Goal: Information Seeking & Learning: Learn about a topic

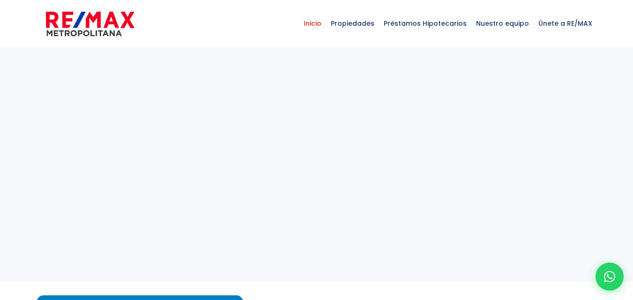
select select
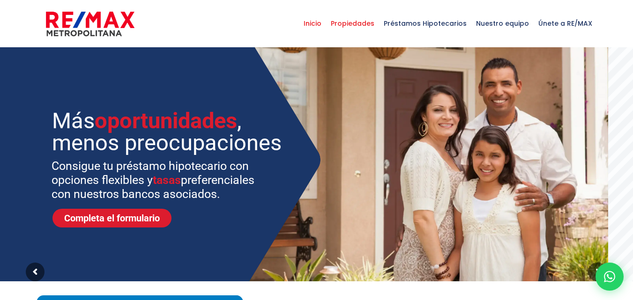
click at [363, 24] on span "Propiedades" at bounding box center [352, 23] width 53 height 28
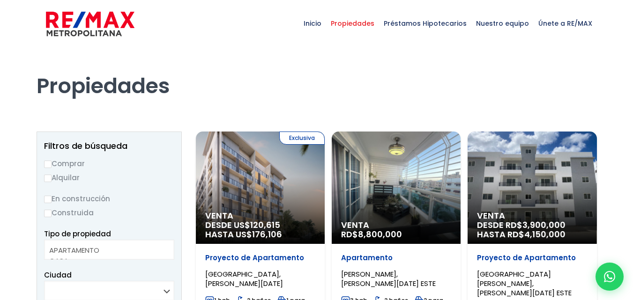
select select
click at [66, 180] on label "Alquilar" at bounding box center [109, 178] width 130 height 12
click at [52, 180] on input "Alquilar" at bounding box center [47, 178] width 7 height 7
radio input "true"
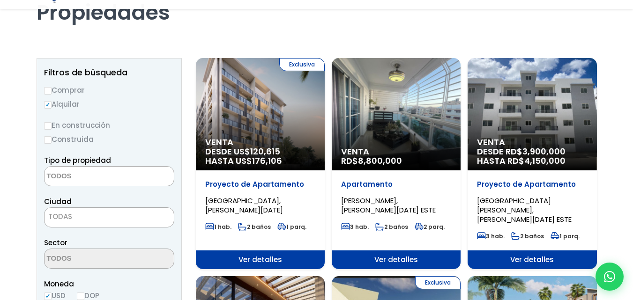
scroll to position [90, 0]
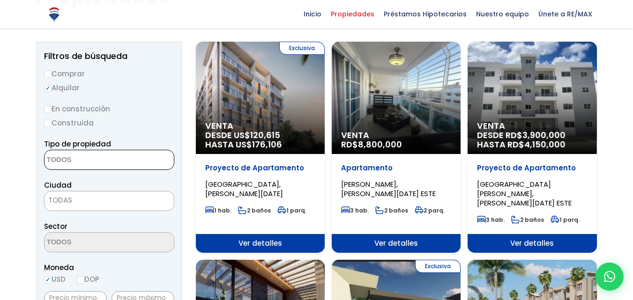
click at [102, 158] on textarea "Search" at bounding box center [90, 160] width 91 height 20
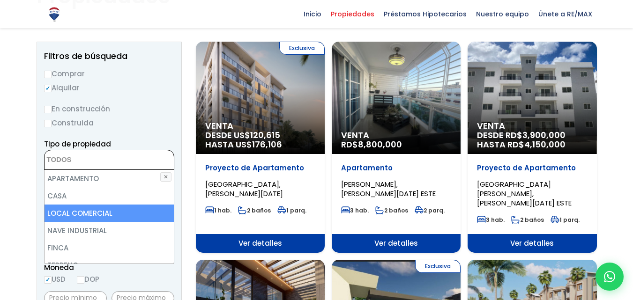
click at [109, 213] on li "LOCAL COMERCIAL" at bounding box center [109, 213] width 129 height 17
select select "comercial+site"
click at [109, 213] on li "LOCAL COMERCIAL" at bounding box center [109, 213] width 129 height 17
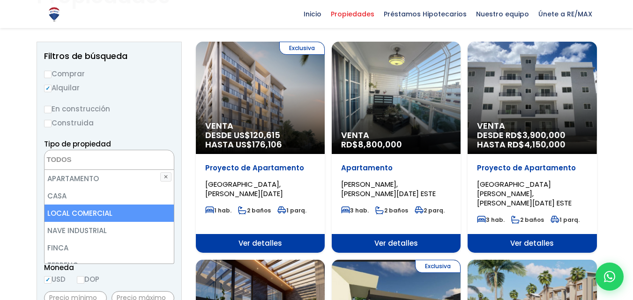
select select "comercial+site"
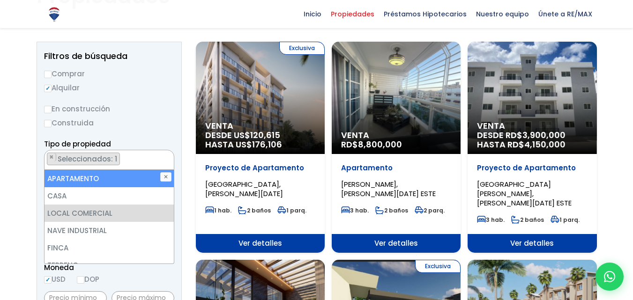
click at [153, 116] on div "En construcción Construida" at bounding box center [109, 116] width 130 height 26
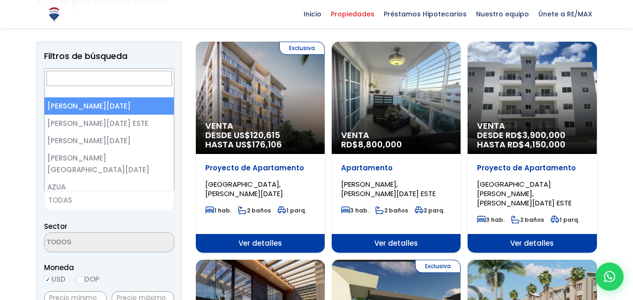
click at [127, 199] on span "TODAS" at bounding box center [109, 200] width 129 height 13
select select "1"
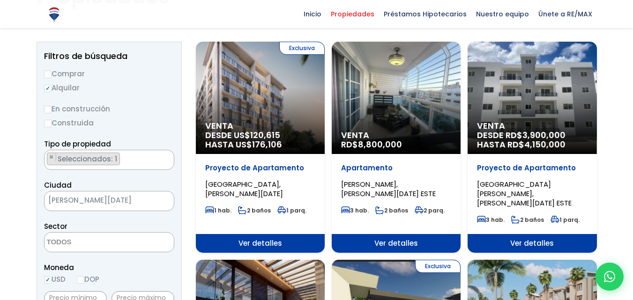
click at [123, 238] on textarea "Search" at bounding box center [90, 243] width 91 height 20
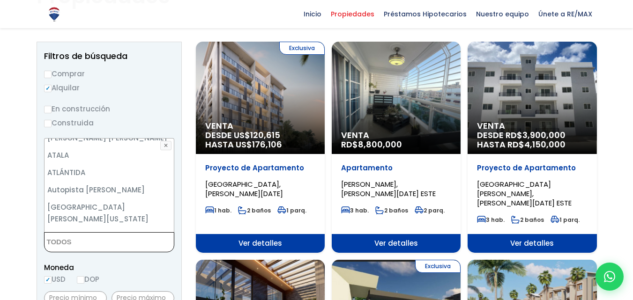
scroll to position [219, 0]
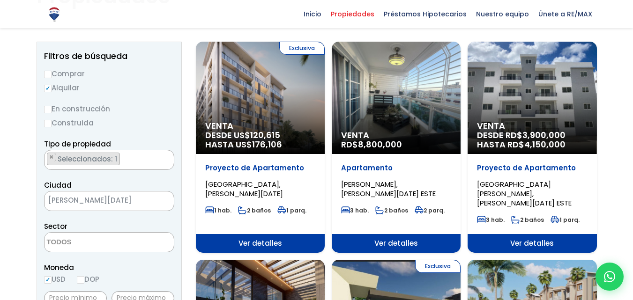
click at [138, 190] on div "Ciudad SANTO DOMINGO DE GUZMÁN SANTO DOMINGO ESTE SANTO DOMINGO OESTE SANTO DOM…" at bounding box center [109, 196] width 130 height 32
click at [133, 195] on span "SANTO DOMINGO DE GUZMÁN" at bounding box center [98, 200] width 106 height 13
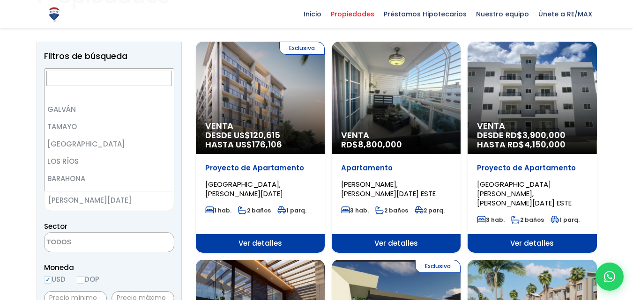
scroll to position [275, 0]
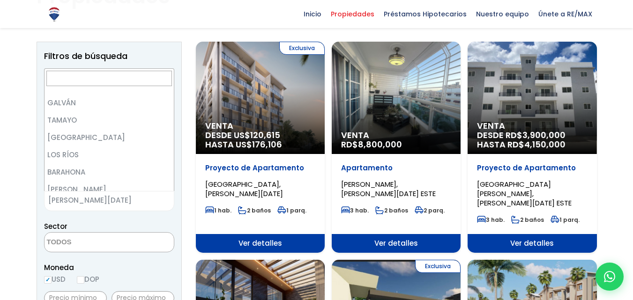
click at [132, 201] on span "SANTO DOMINGO DE GUZMÁN" at bounding box center [98, 200] width 106 height 13
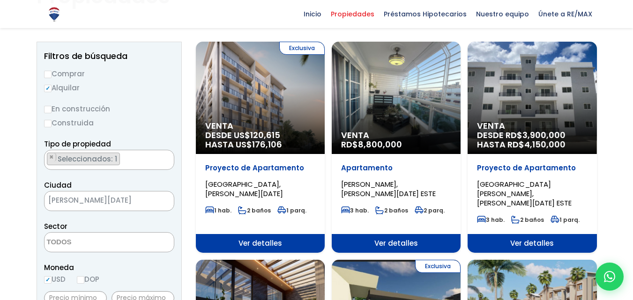
click at [96, 240] on textarea "Search" at bounding box center [90, 243] width 91 height 20
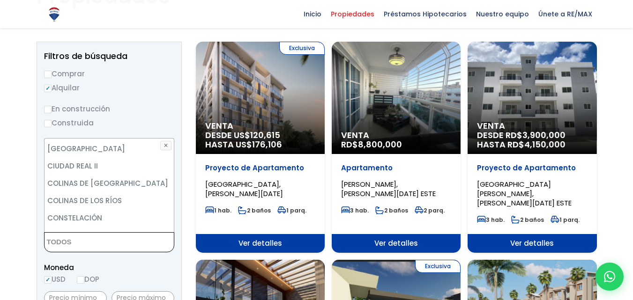
scroll to position [1461, 0]
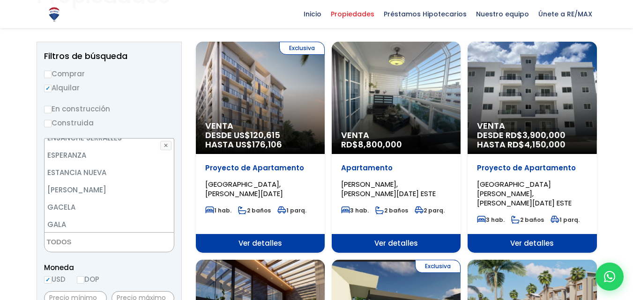
click at [81, 233] on li "GAZCUE" at bounding box center [109, 241] width 129 height 17
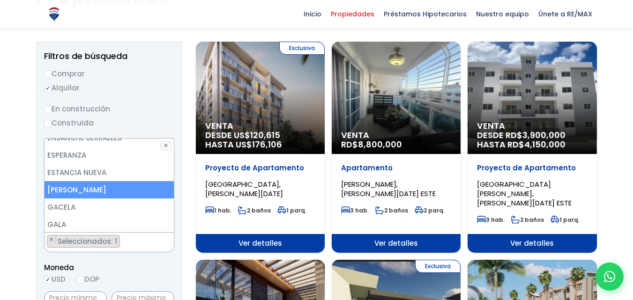
click at [94, 181] on li "EVARISTO MORALES" at bounding box center [109, 189] width 129 height 17
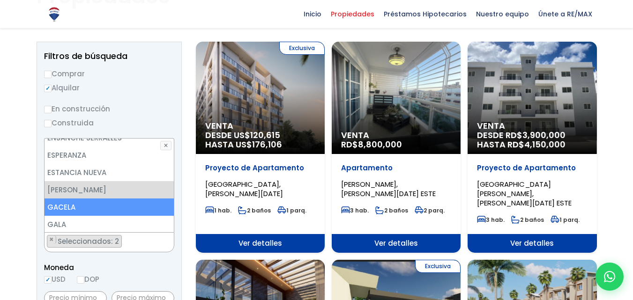
scroll to position [1370, 0]
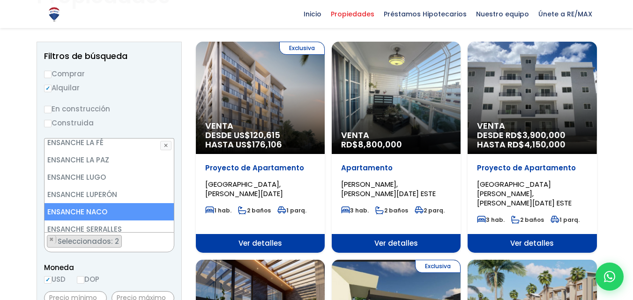
click at [98, 203] on li "ENSANCHE NACO" at bounding box center [109, 211] width 129 height 17
select select "182"
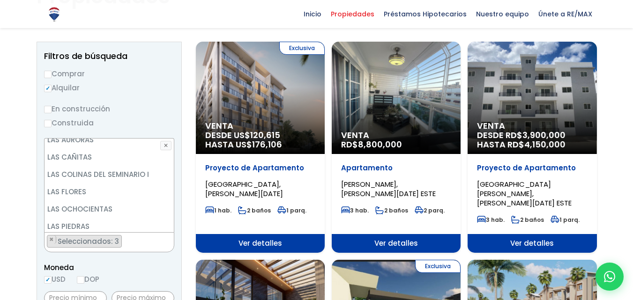
scroll to position [2495, 0]
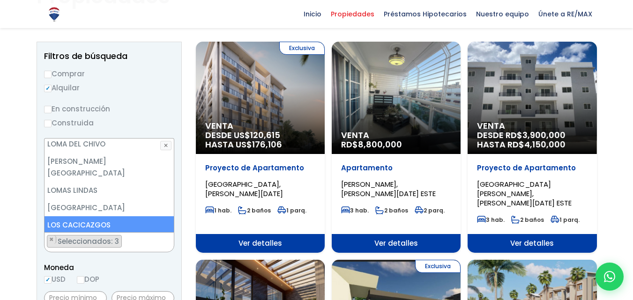
click at [104, 217] on li "LOS CACICAZGOS" at bounding box center [109, 225] width 129 height 17
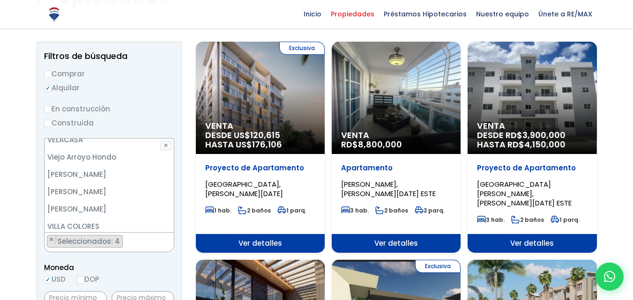
scroll to position [4474, 0]
click at [101, 285] on li "ZONA UNIVERSITARIA" at bounding box center [109, 293] width 129 height 17
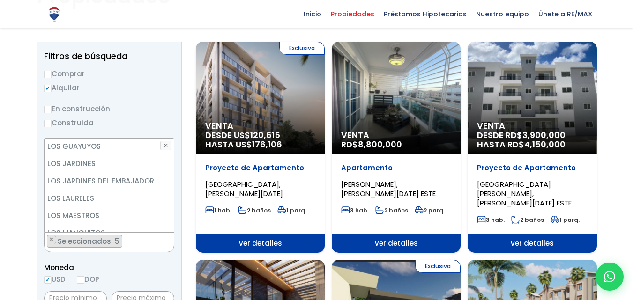
scroll to position [2648, 0]
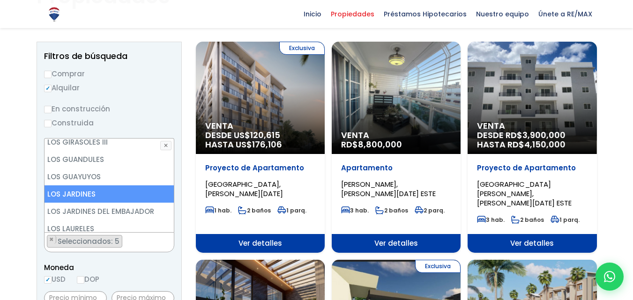
click at [101, 186] on li "LOS JARDINES" at bounding box center [109, 194] width 129 height 17
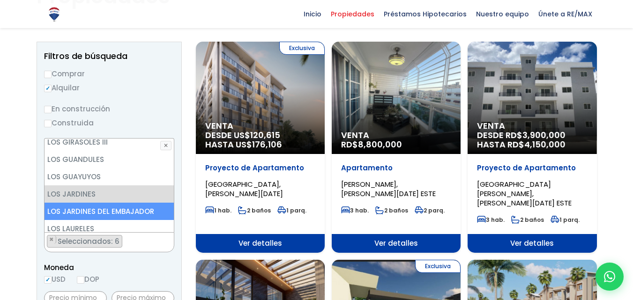
click at [129, 203] on li "LOS JARDINES DEL EMBAJADOR" at bounding box center [109, 211] width 129 height 17
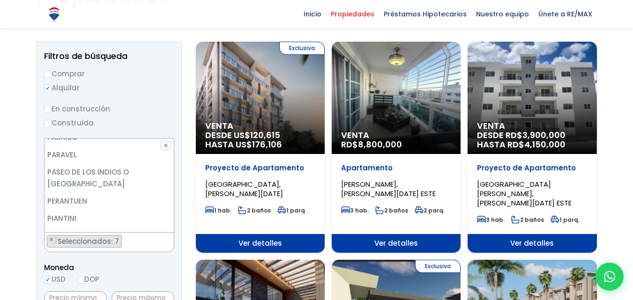
scroll to position [3380, 0]
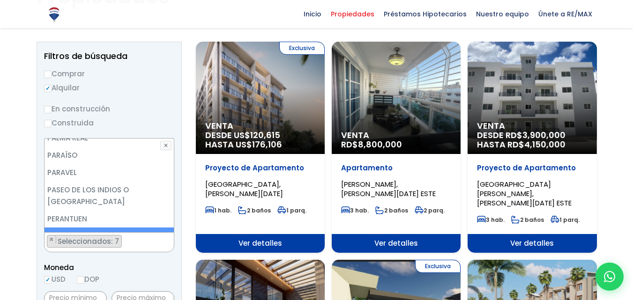
click at [120, 228] on li "PIANTINI" at bounding box center [109, 236] width 129 height 17
click at [142, 275] on div "Moneda USD DOP" at bounding box center [109, 275] width 130 height 26
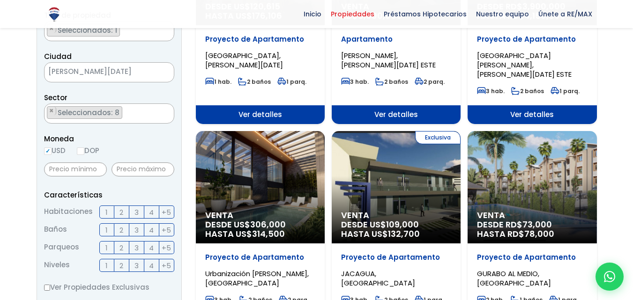
scroll to position [235, 0]
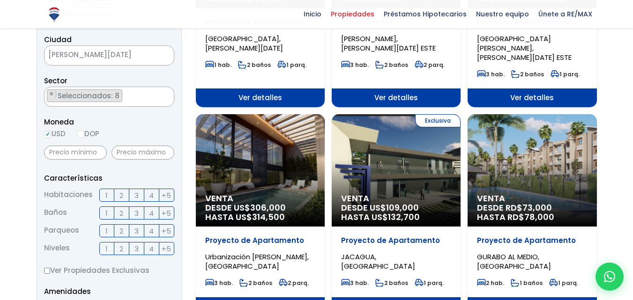
click at [84, 135] on input "DOP" at bounding box center [80, 134] width 7 height 7
radio input "true"
click at [49, 133] on input "USD" at bounding box center [47, 134] width 7 height 7
radio input "true"
click at [67, 152] on input "text" at bounding box center [75, 153] width 63 height 14
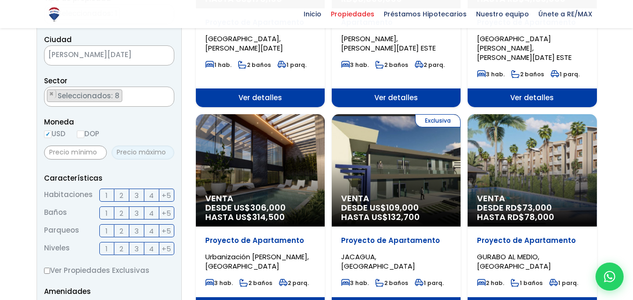
click at [155, 156] on input "text" at bounding box center [143, 153] width 63 height 14
type input "3,000"
click at [132, 286] on p "Amenidades" at bounding box center [109, 292] width 130 height 12
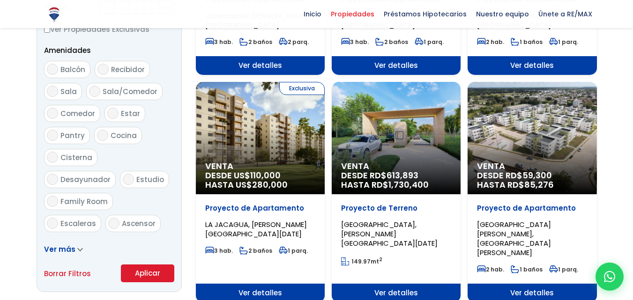
scroll to position [502, 0]
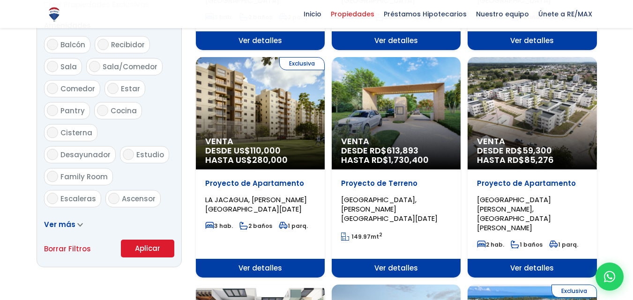
click at [150, 253] on button "Aplicar" at bounding box center [147, 249] width 53 height 18
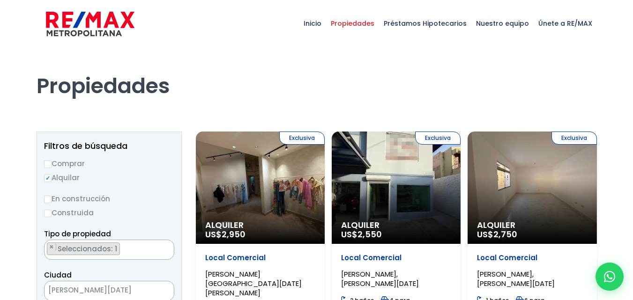
select select "182"
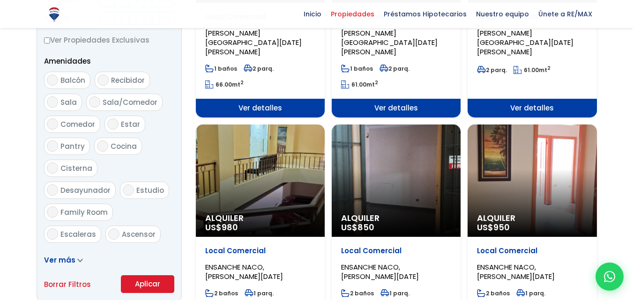
scroll to position [495, 0]
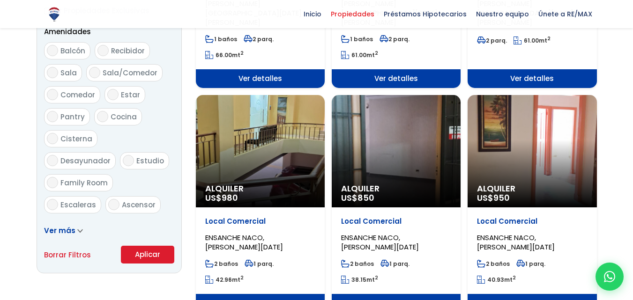
click at [77, 230] on icon at bounding box center [80, 231] width 6 height 4
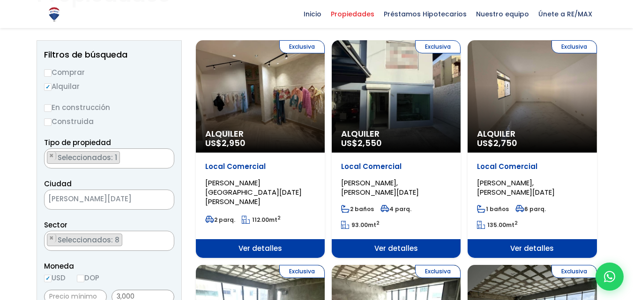
scroll to position [103, 0]
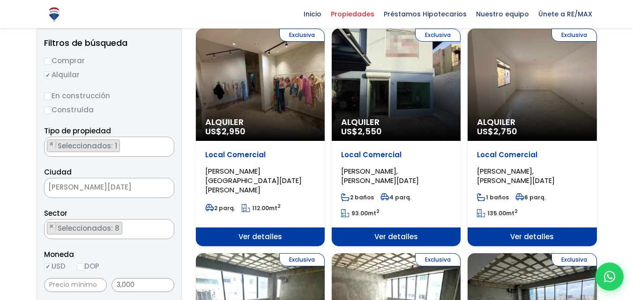
click at [517, 101] on div "Exclusiva Alquiler US$ 2,750" at bounding box center [532, 85] width 129 height 112
click at [507, 170] on span "[PERSON_NAME], [PERSON_NAME][DATE]" at bounding box center [516, 175] width 78 height 19
click at [507, 170] on span "EVARISTO MORALES, SANTO DOMINGO DE GUZMÁN" at bounding box center [516, 175] width 78 height 19
click at [541, 238] on span "Ver detalles" at bounding box center [532, 237] width 129 height 19
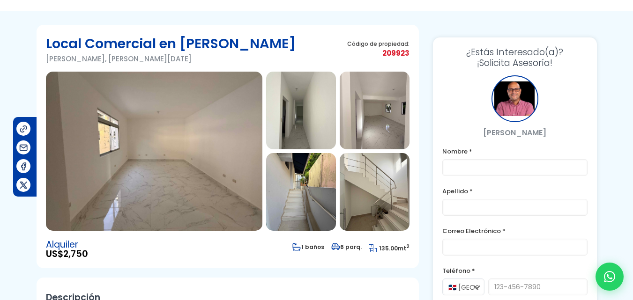
scroll to position [34, 0]
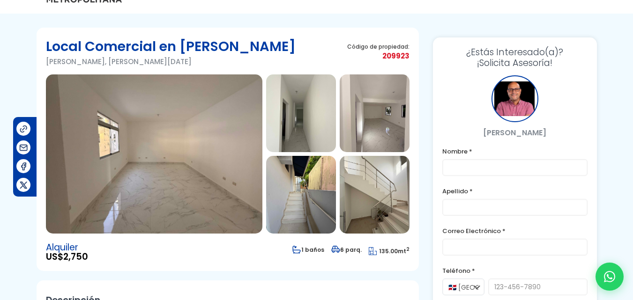
click at [207, 145] on img at bounding box center [154, 154] width 217 height 159
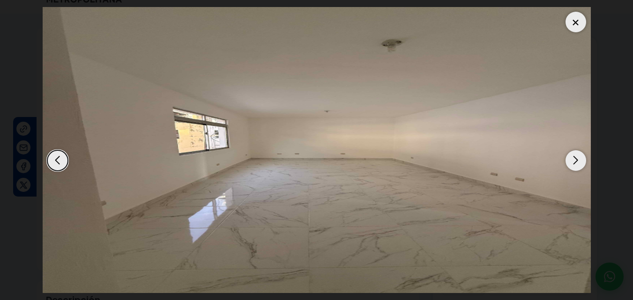
click at [572, 160] on div "Next slide" at bounding box center [576, 160] width 21 height 21
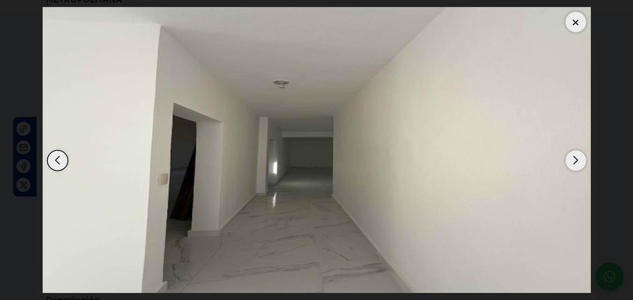
click at [572, 160] on div "Next slide" at bounding box center [576, 160] width 21 height 21
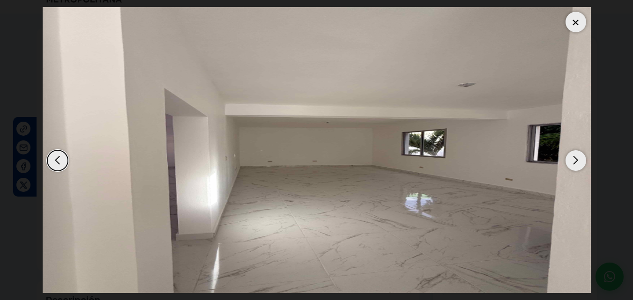
click at [572, 160] on div "Next slide" at bounding box center [576, 160] width 21 height 21
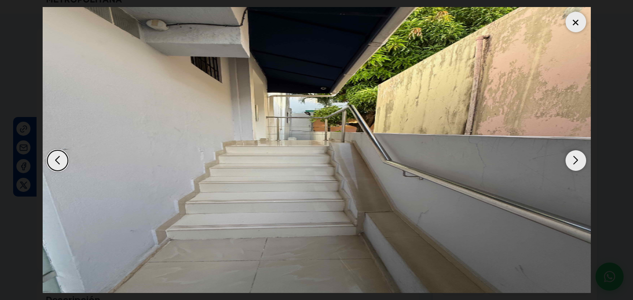
click at [572, 160] on div "Next slide" at bounding box center [576, 160] width 21 height 21
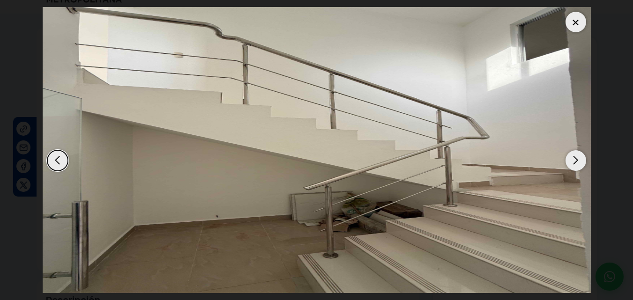
click at [572, 160] on div "Next slide" at bounding box center [576, 160] width 21 height 21
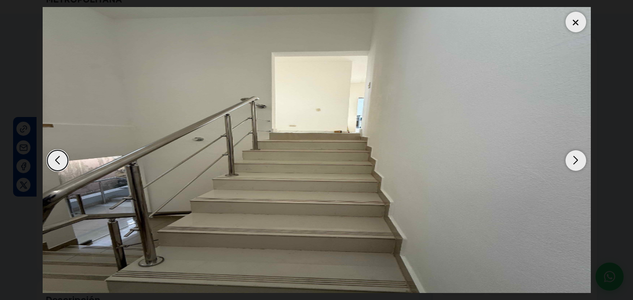
click at [572, 160] on div "Next slide" at bounding box center [576, 160] width 21 height 21
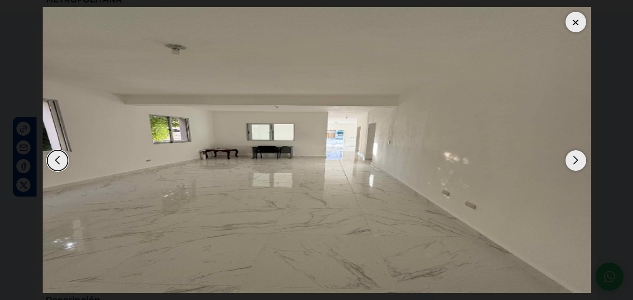
click at [572, 160] on div "Next slide" at bounding box center [576, 160] width 21 height 21
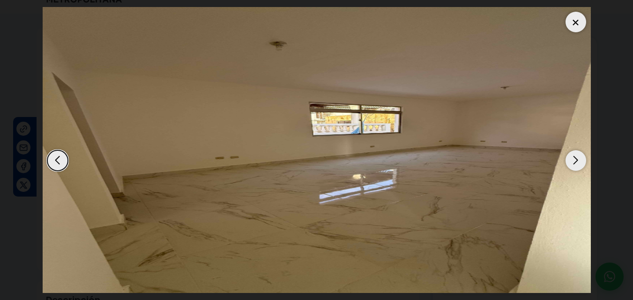
click at [576, 22] on div at bounding box center [576, 22] width 21 height 21
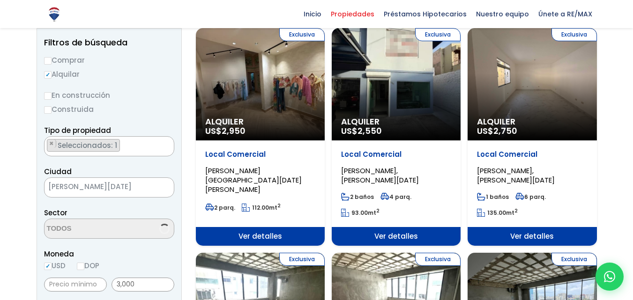
scroll to position [103, 0]
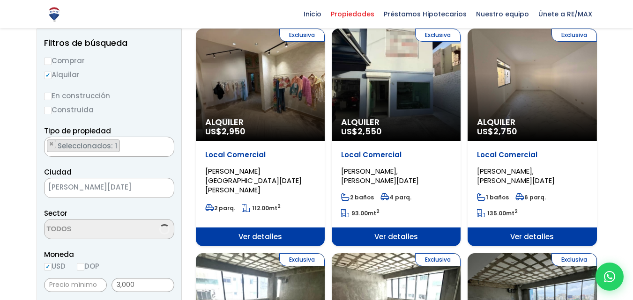
select select "182"
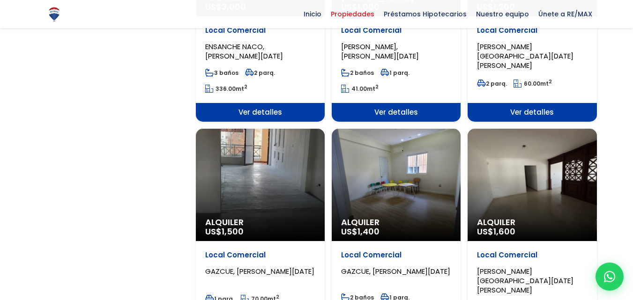
scroll to position [923, 0]
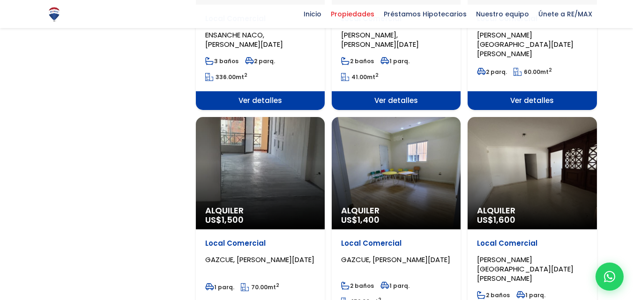
click at [414, 194] on div "Alquiler US$ 1,400" at bounding box center [396, 173] width 129 height 112
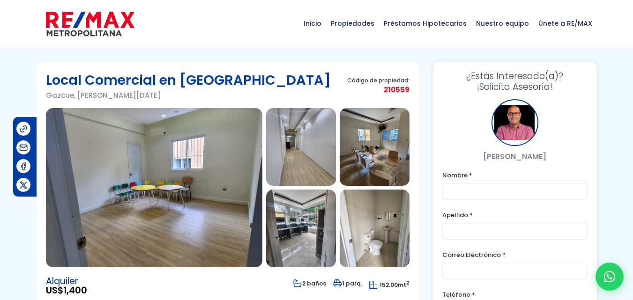
click at [172, 162] on img at bounding box center [154, 187] width 217 height 159
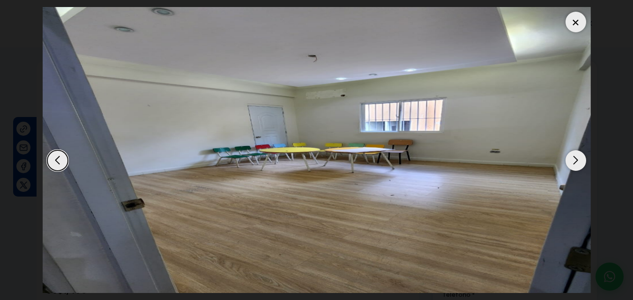
click at [574, 167] on div "Next slide" at bounding box center [576, 160] width 21 height 21
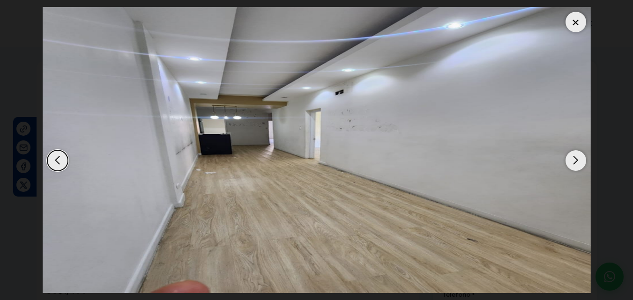
click at [574, 167] on div "Next slide" at bounding box center [576, 160] width 21 height 21
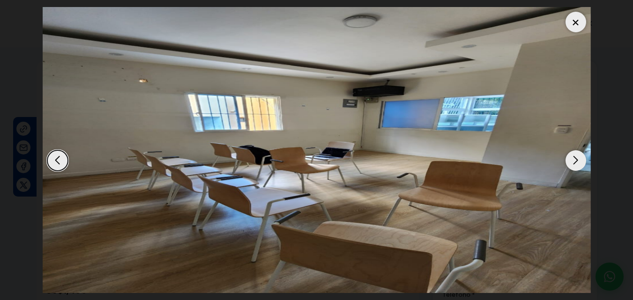
click at [574, 167] on div "Next slide" at bounding box center [576, 160] width 21 height 21
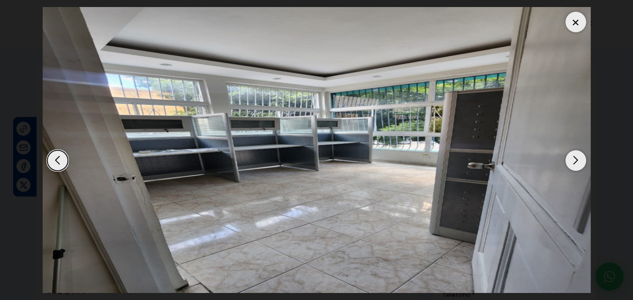
click at [574, 167] on div "Next slide" at bounding box center [576, 160] width 21 height 21
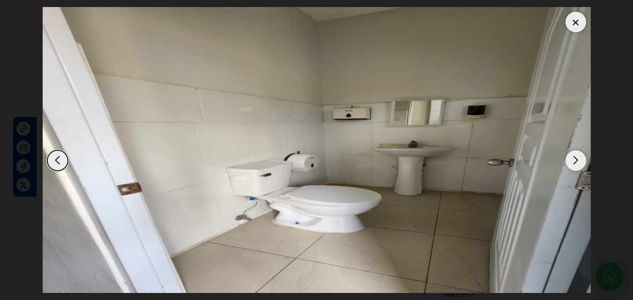
click at [574, 167] on div "Next slide" at bounding box center [576, 160] width 21 height 21
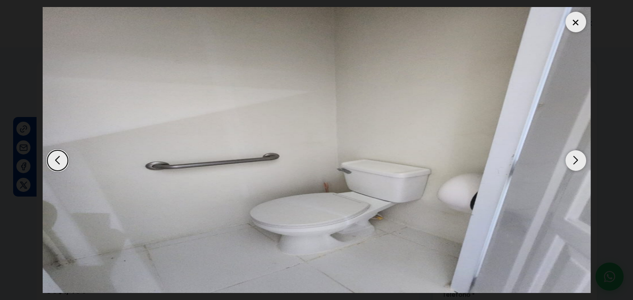
click at [574, 167] on div "Next slide" at bounding box center [576, 160] width 21 height 21
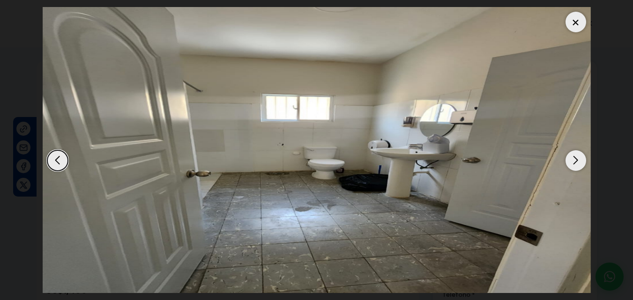
click at [574, 167] on div "Next slide" at bounding box center [576, 160] width 21 height 21
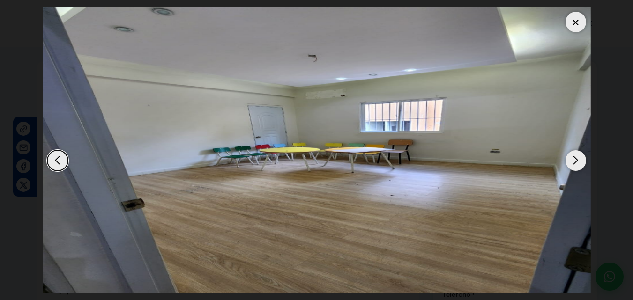
click at [574, 167] on div "Next slide" at bounding box center [576, 160] width 21 height 21
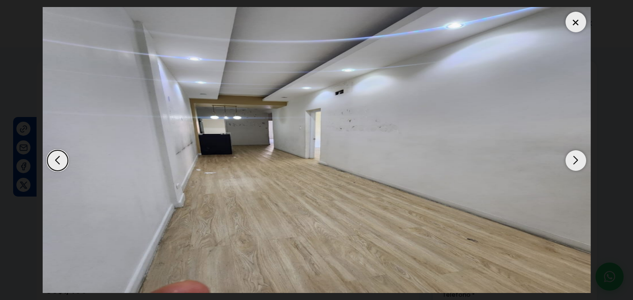
click at [574, 167] on div "Next slide" at bounding box center [576, 160] width 21 height 21
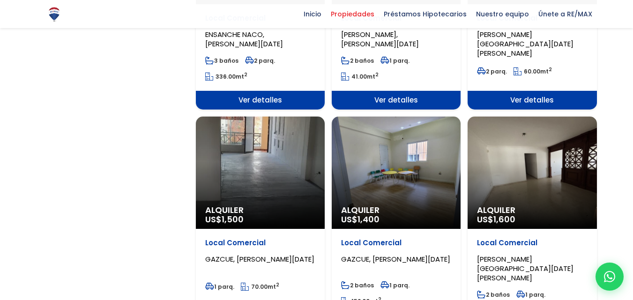
scroll to position [923, 0]
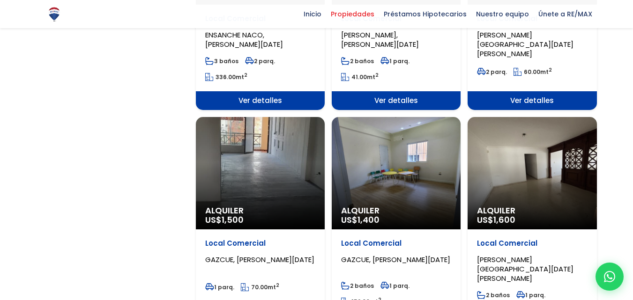
select select "182"
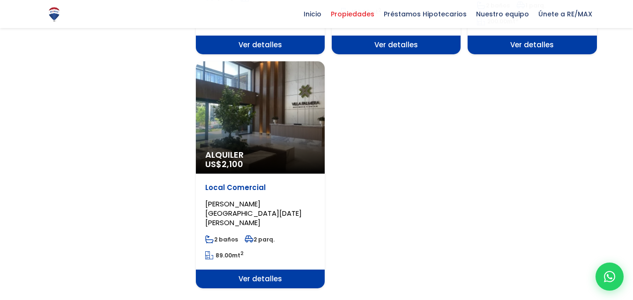
scroll to position [1234, 0]
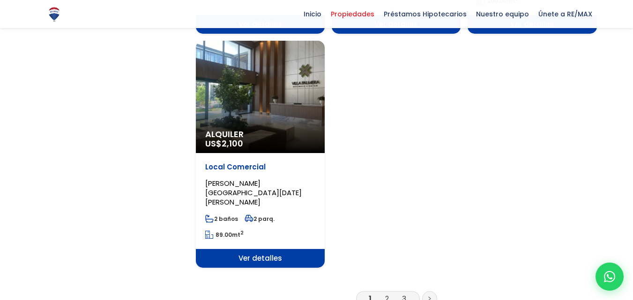
click at [386, 294] on link "2" at bounding box center [387, 299] width 4 height 10
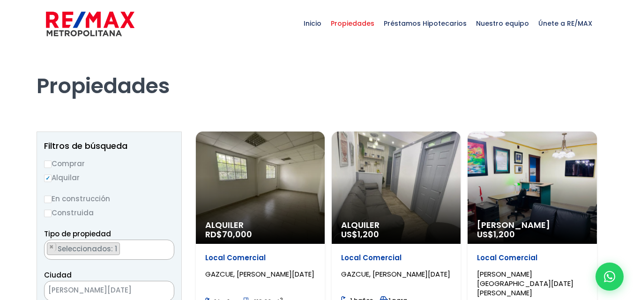
select select "182"
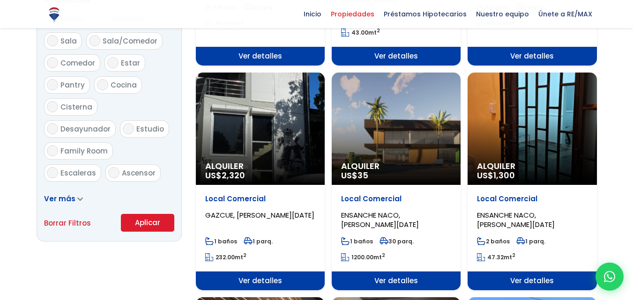
scroll to position [533, 0]
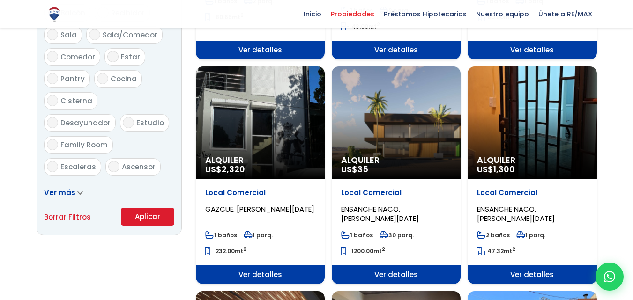
click at [269, 266] on span "Ver detalles" at bounding box center [260, 275] width 129 height 19
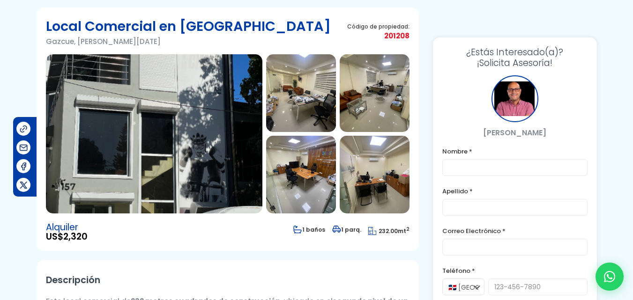
scroll to position [46, 0]
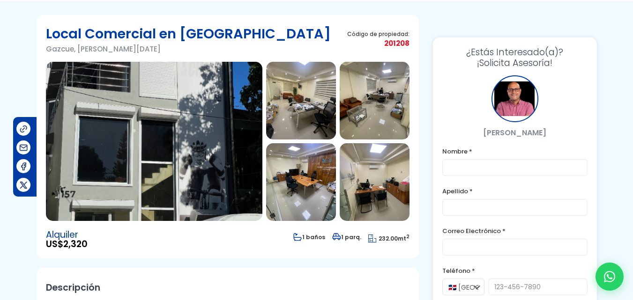
click at [165, 77] on img at bounding box center [154, 141] width 217 height 159
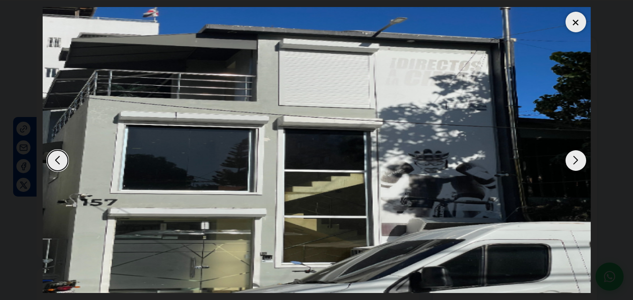
click at [574, 158] on div "Next slide" at bounding box center [576, 160] width 21 height 21
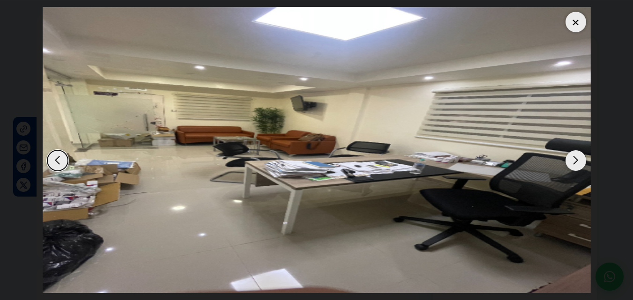
click at [574, 158] on div "Next slide" at bounding box center [576, 160] width 21 height 21
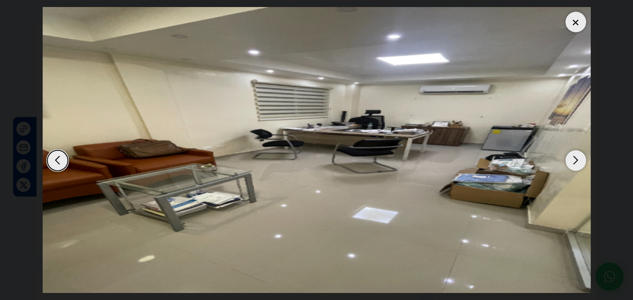
click at [574, 158] on div "Next slide" at bounding box center [576, 160] width 21 height 21
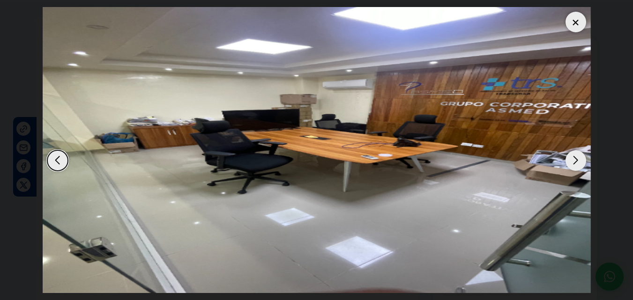
click at [574, 158] on div "Next slide" at bounding box center [576, 160] width 21 height 21
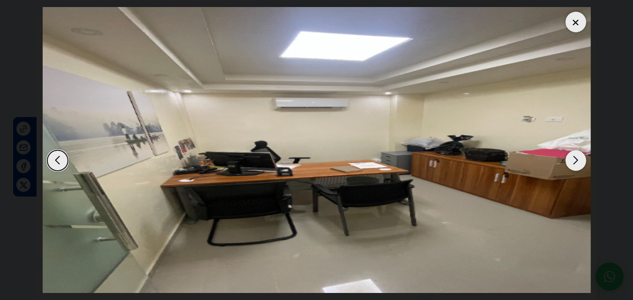
click at [574, 158] on div "Next slide" at bounding box center [576, 160] width 21 height 21
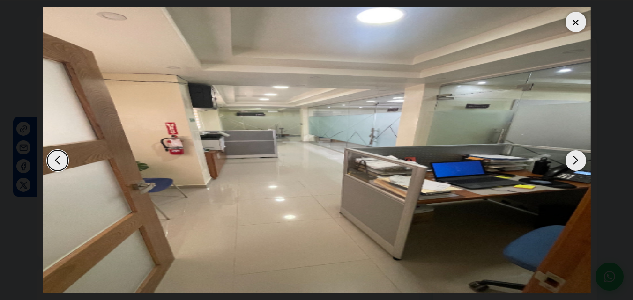
click at [574, 158] on div "Next slide" at bounding box center [576, 160] width 21 height 21
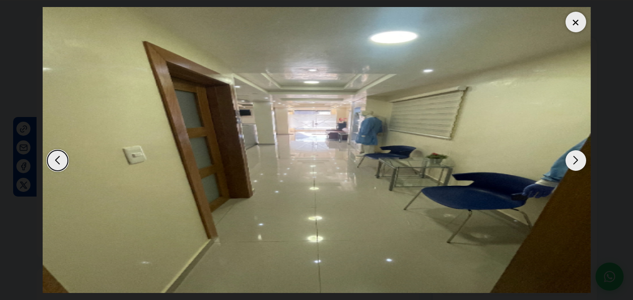
click at [574, 158] on div "Next slide" at bounding box center [576, 160] width 21 height 21
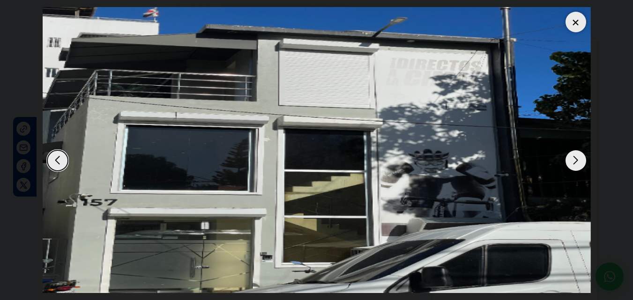
click at [574, 158] on div "Next slide" at bounding box center [576, 160] width 21 height 21
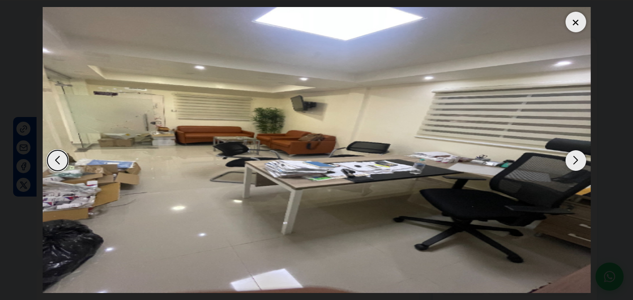
click at [574, 158] on div "Next slide" at bounding box center [576, 160] width 21 height 21
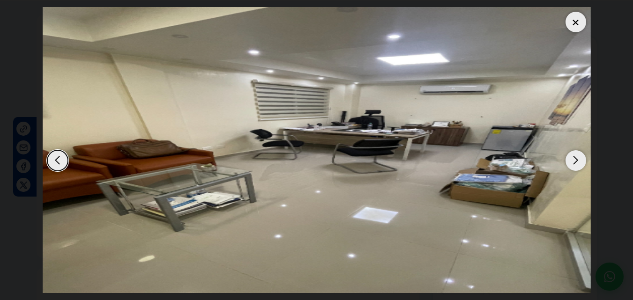
click at [574, 158] on div "Next slide" at bounding box center [576, 160] width 21 height 21
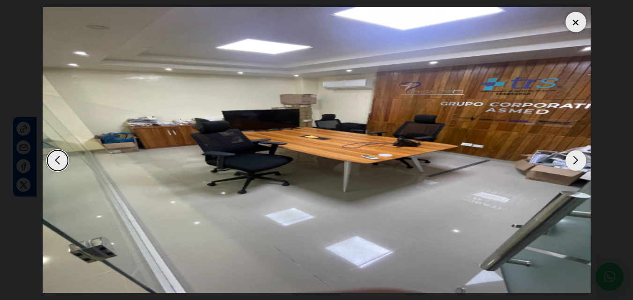
click at [574, 158] on div "Next slide" at bounding box center [576, 160] width 21 height 21
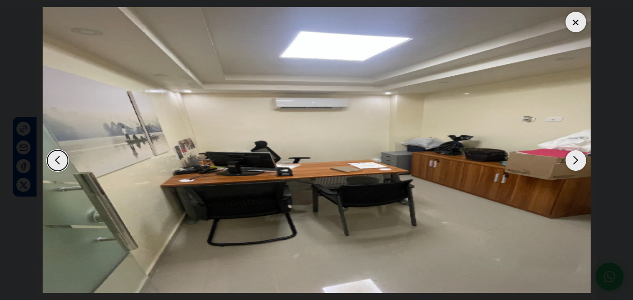
click at [574, 158] on div "Next slide" at bounding box center [576, 160] width 21 height 21
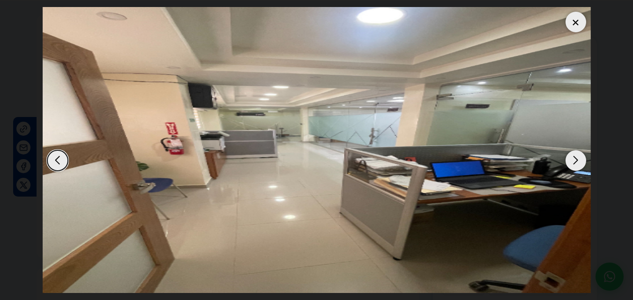
click at [573, 28] on div at bounding box center [576, 22] width 21 height 21
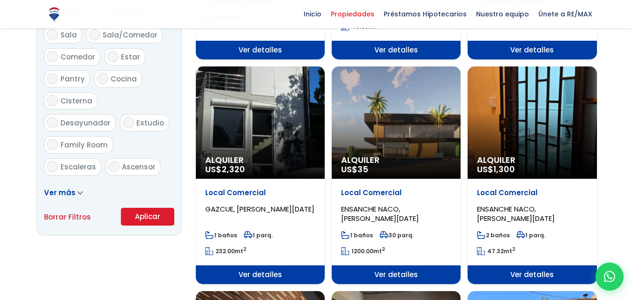
scroll to position [782, 0]
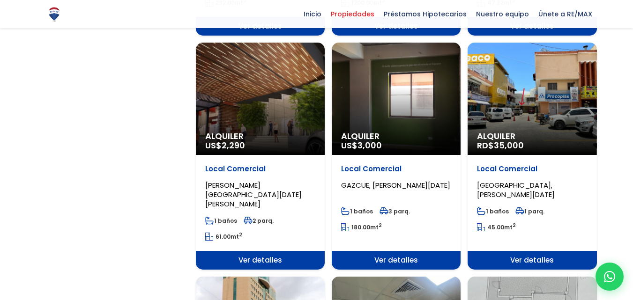
select select "182"
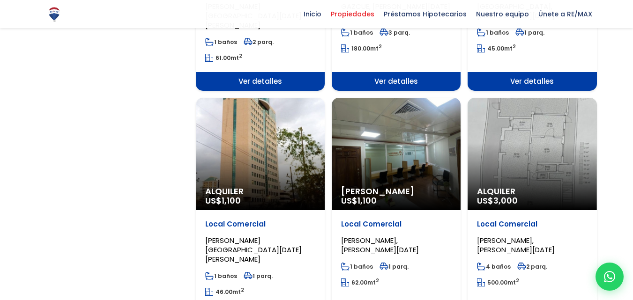
scroll to position [979, 0]
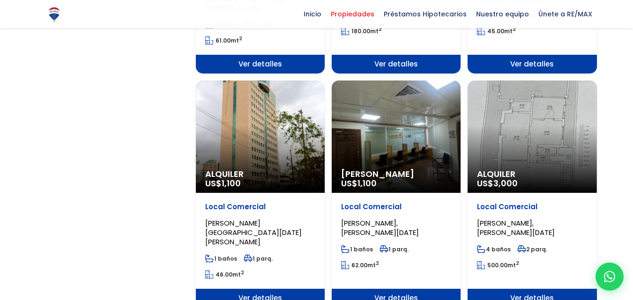
click at [535, 289] on span "Ver detalles" at bounding box center [532, 298] width 129 height 19
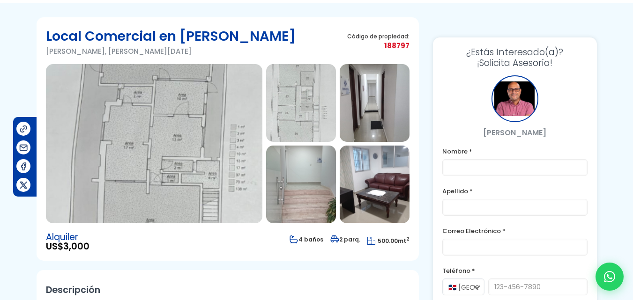
scroll to position [43, 0]
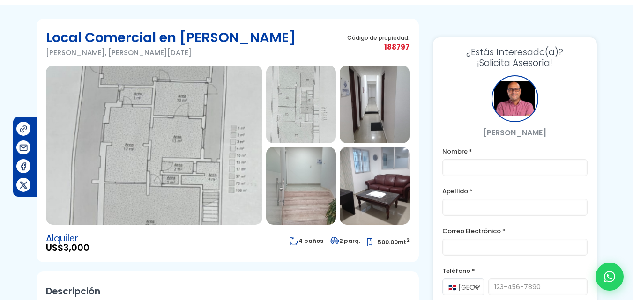
click at [310, 106] on img at bounding box center [301, 105] width 70 height 78
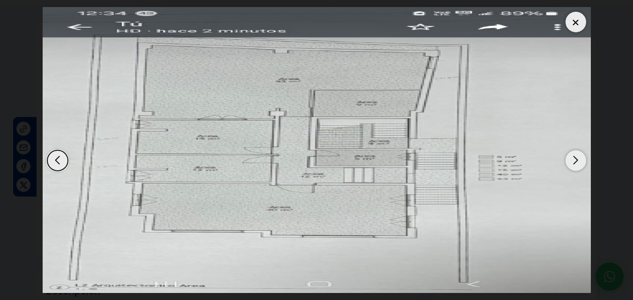
click at [577, 158] on div "Next slide" at bounding box center [576, 160] width 21 height 21
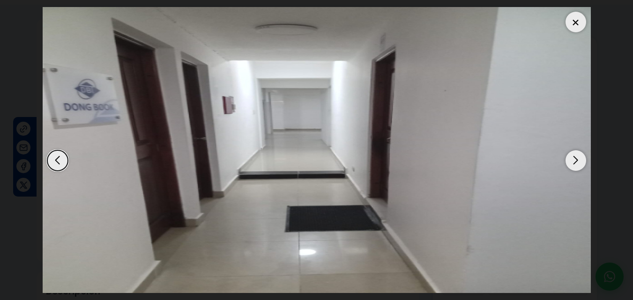
click at [577, 158] on div "Next slide" at bounding box center [576, 160] width 21 height 21
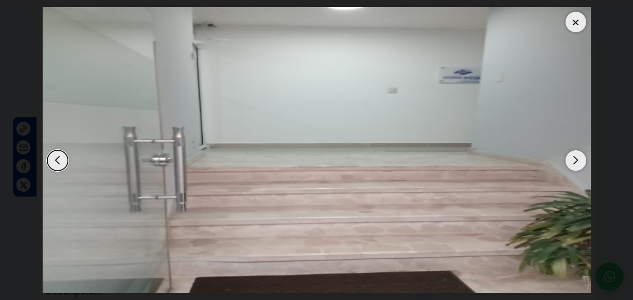
click at [577, 158] on div "Next slide" at bounding box center [576, 160] width 21 height 21
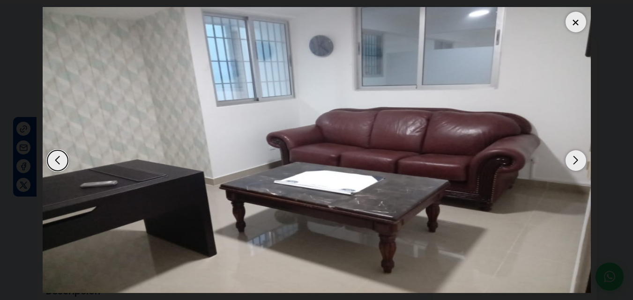
click at [576, 160] on div "Next slide" at bounding box center [576, 160] width 21 height 21
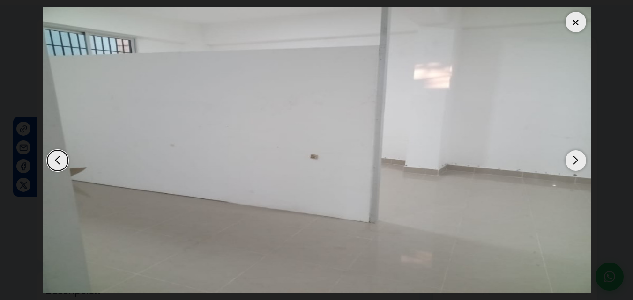
click at [576, 160] on div "Next slide" at bounding box center [576, 160] width 21 height 21
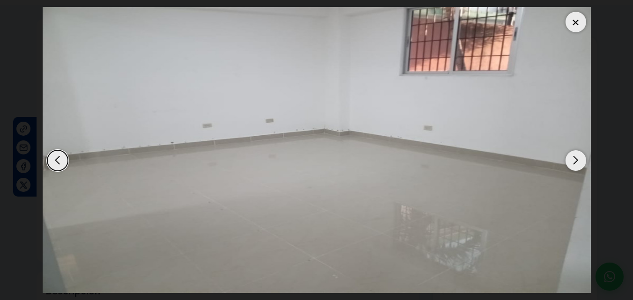
click at [576, 160] on div "Next slide" at bounding box center [576, 160] width 21 height 21
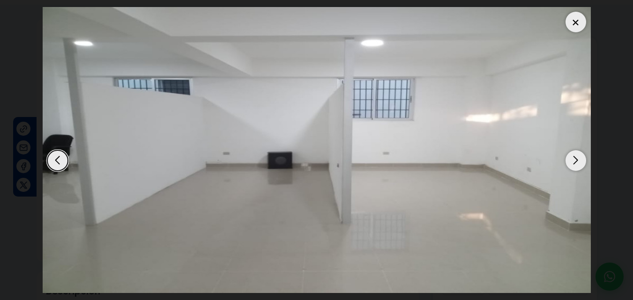
click at [576, 160] on div "Next slide" at bounding box center [576, 160] width 21 height 21
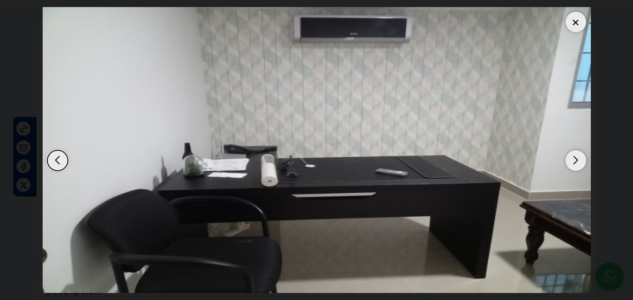
click at [580, 22] on div at bounding box center [576, 22] width 21 height 21
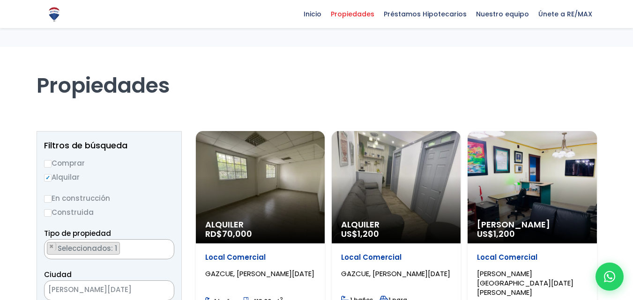
select select "182"
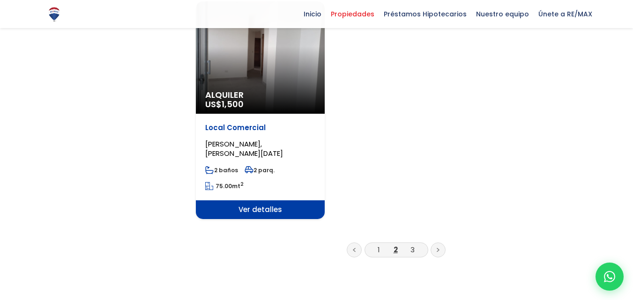
scroll to position [1307, 0]
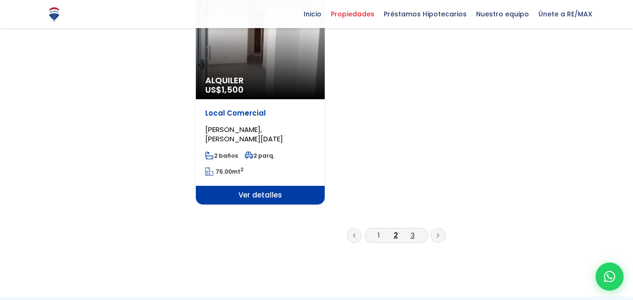
click at [411, 231] on link "3" at bounding box center [413, 236] width 4 height 10
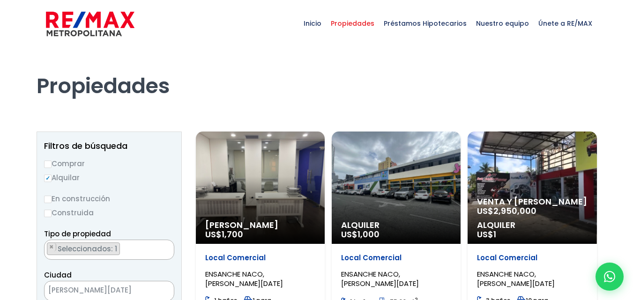
select select "182"
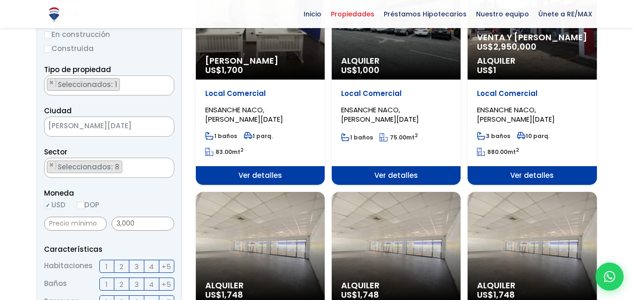
scroll to position [123, 0]
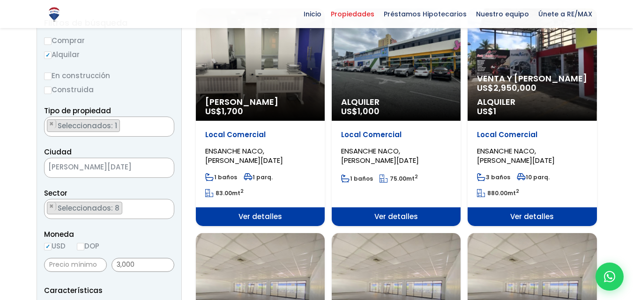
click at [542, 214] on span "Ver detalles" at bounding box center [532, 217] width 129 height 19
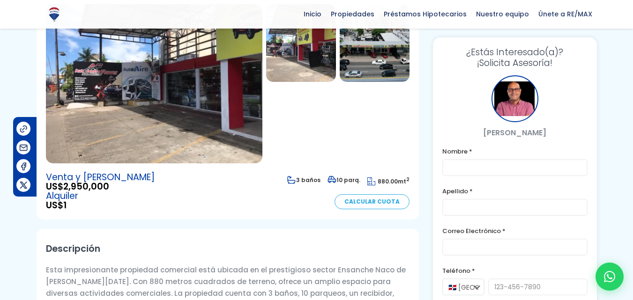
scroll to position [80, 0]
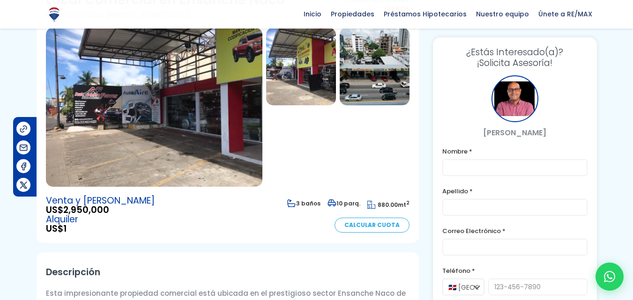
click at [314, 66] on img at bounding box center [301, 67] width 70 height 78
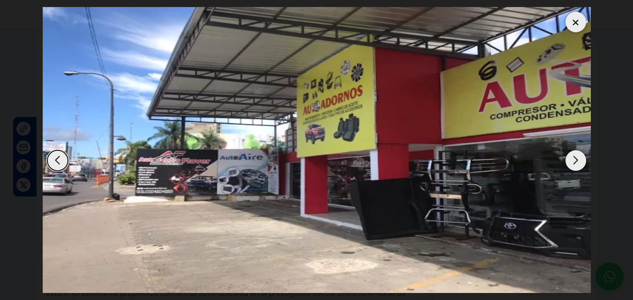
click at [574, 162] on div "Next slide" at bounding box center [576, 160] width 21 height 21
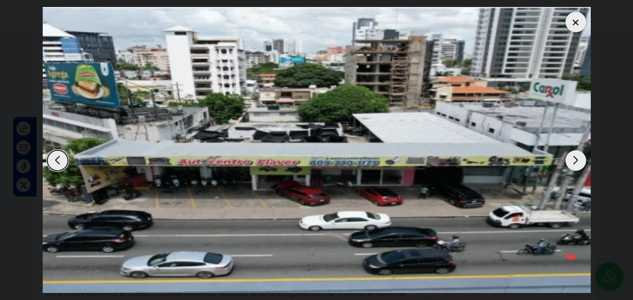
click at [574, 163] on div "Next slide" at bounding box center [576, 160] width 21 height 21
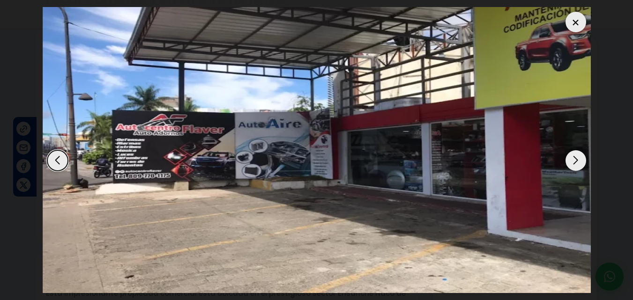
click at [574, 163] on div "Next slide" at bounding box center [576, 160] width 21 height 21
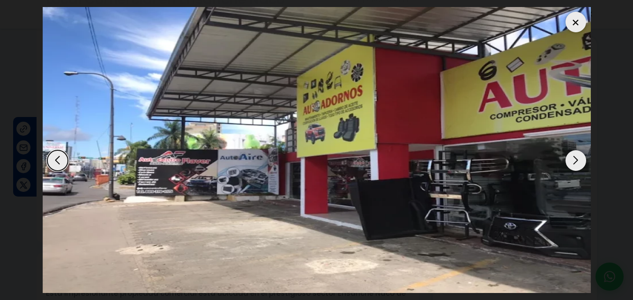
click at [574, 163] on div "Next slide" at bounding box center [576, 160] width 21 height 21
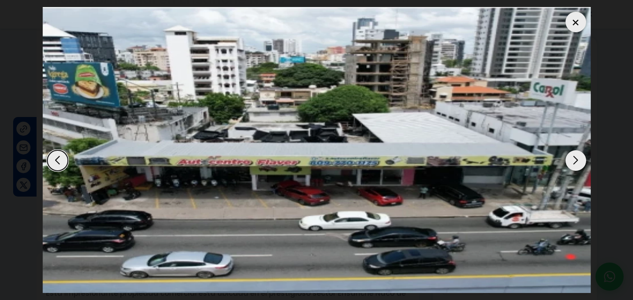
click at [576, 30] on div at bounding box center [576, 22] width 21 height 21
